Goal: Task Accomplishment & Management: Use online tool/utility

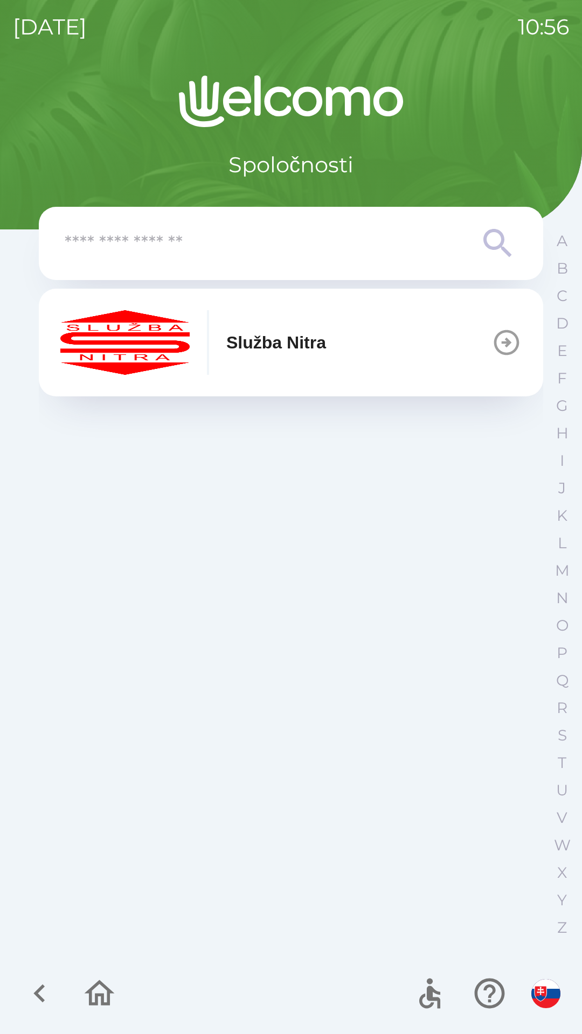
click at [266, 360] on div "Služba Nitra" at bounding box center [193, 342] width 266 height 65
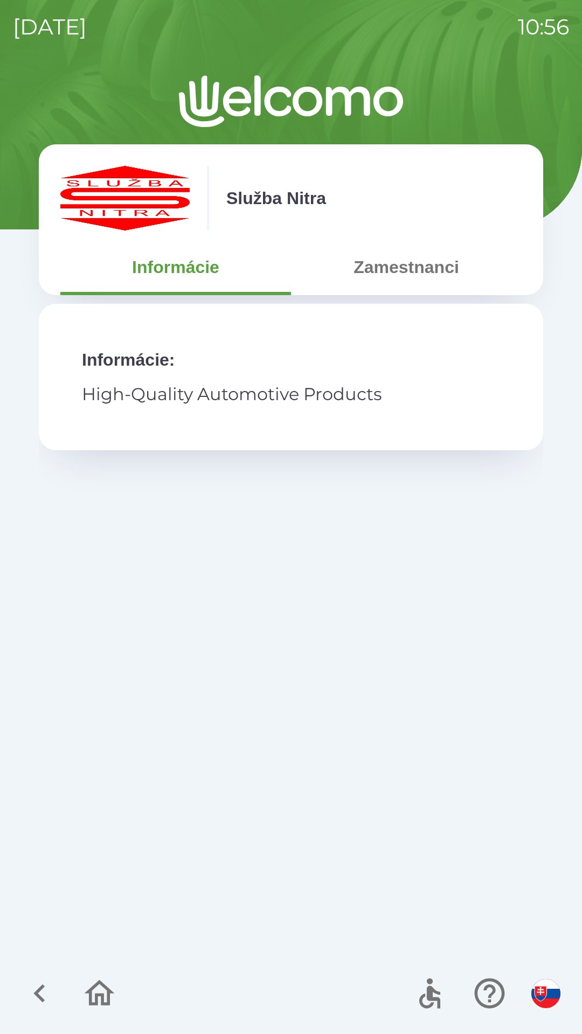
click at [374, 277] on button "Zamestnanci" at bounding box center [406, 267] width 231 height 39
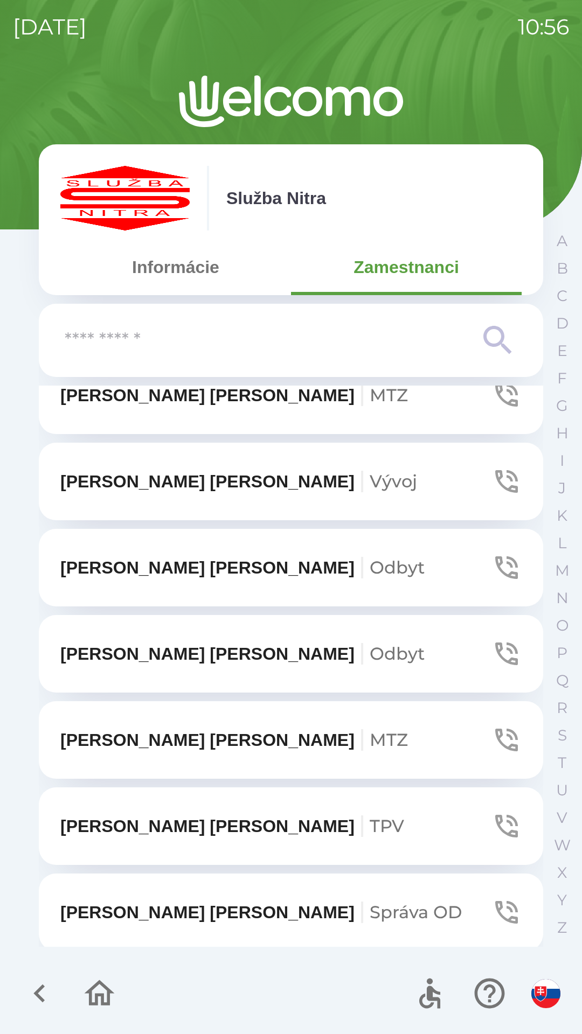
scroll to position [462, 0]
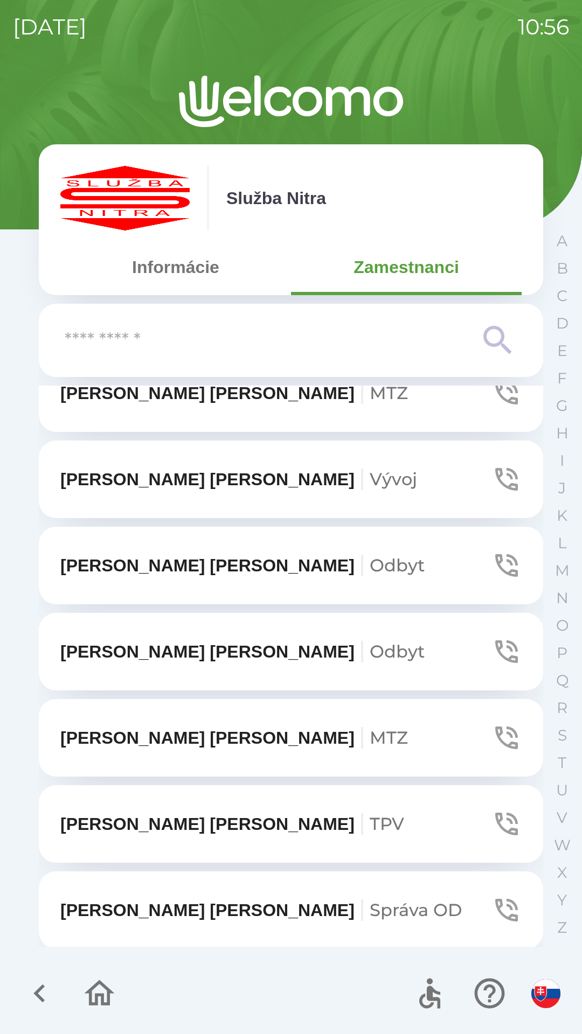
click at [156, 483] on p "[PERSON_NAME]" at bounding box center [238, 479] width 357 height 26
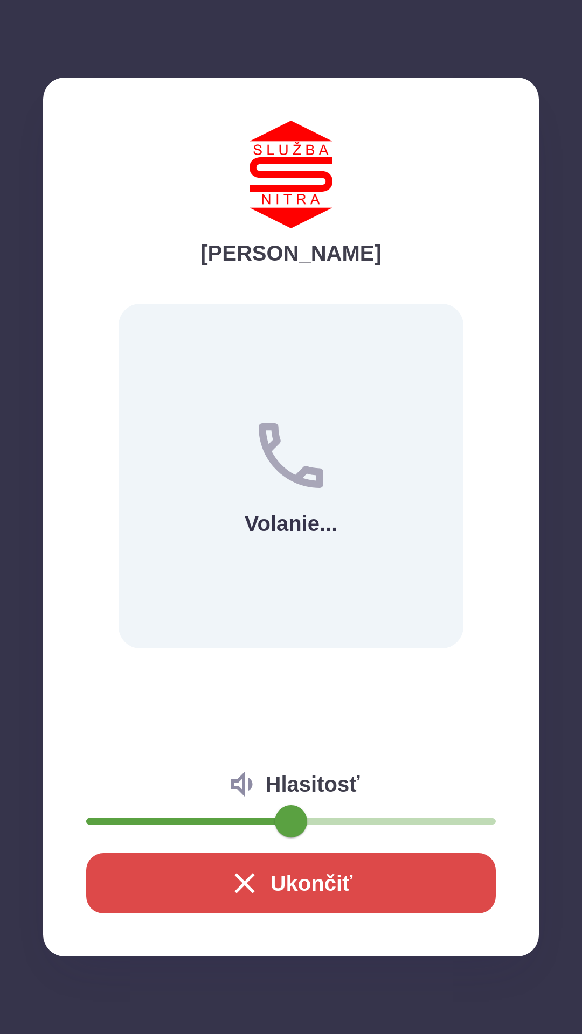
click at [295, 868] on button "Ukončiť" at bounding box center [290, 883] width 409 height 60
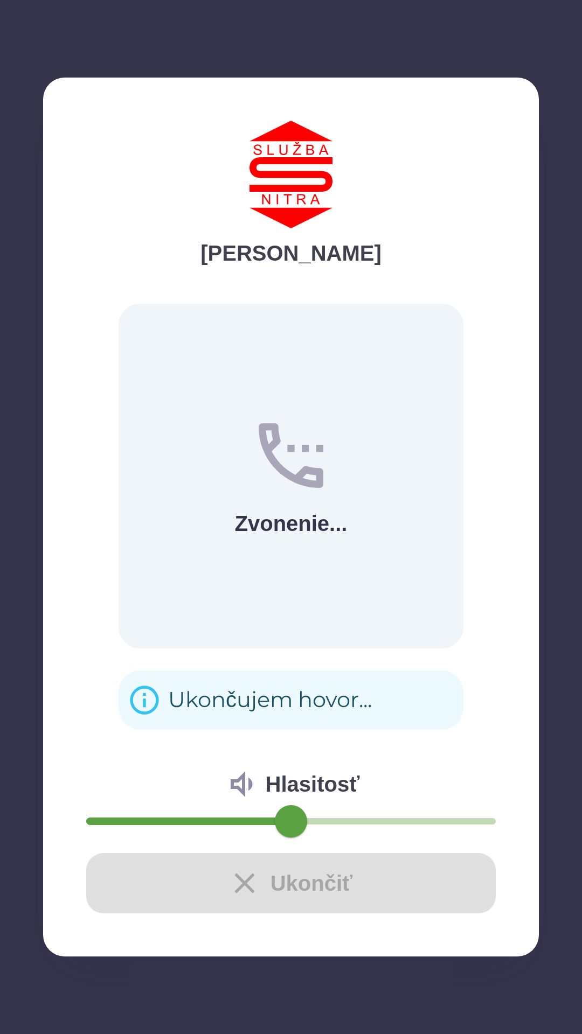
click at [264, 888] on div "Ukončiť" at bounding box center [290, 883] width 409 height 60
click at [247, 883] on div "Ukončiť" at bounding box center [290, 883] width 409 height 60
click at [241, 888] on div "Ukončiť" at bounding box center [290, 883] width 409 height 60
click at [240, 889] on div "Ukončiť" at bounding box center [290, 883] width 409 height 60
click at [241, 893] on div "Ukončiť" at bounding box center [290, 883] width 409 height 60
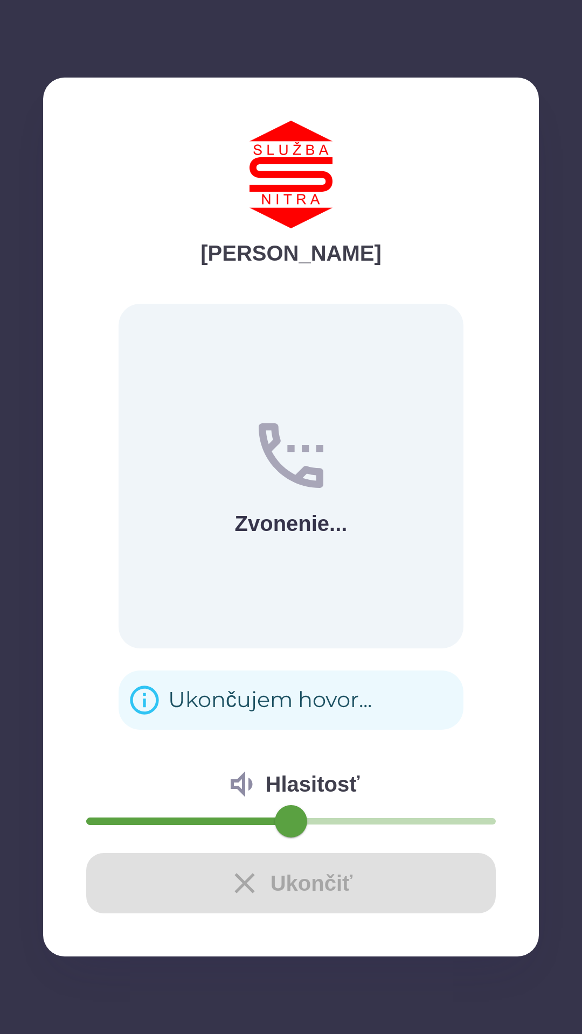
click at [243, 901] on div "Ukončiť" at bounding box center [290, 883] width 409 height 60
click at [260, 891] on div "Ukončiť" at bounding box center [290, 883] width 409 height 60
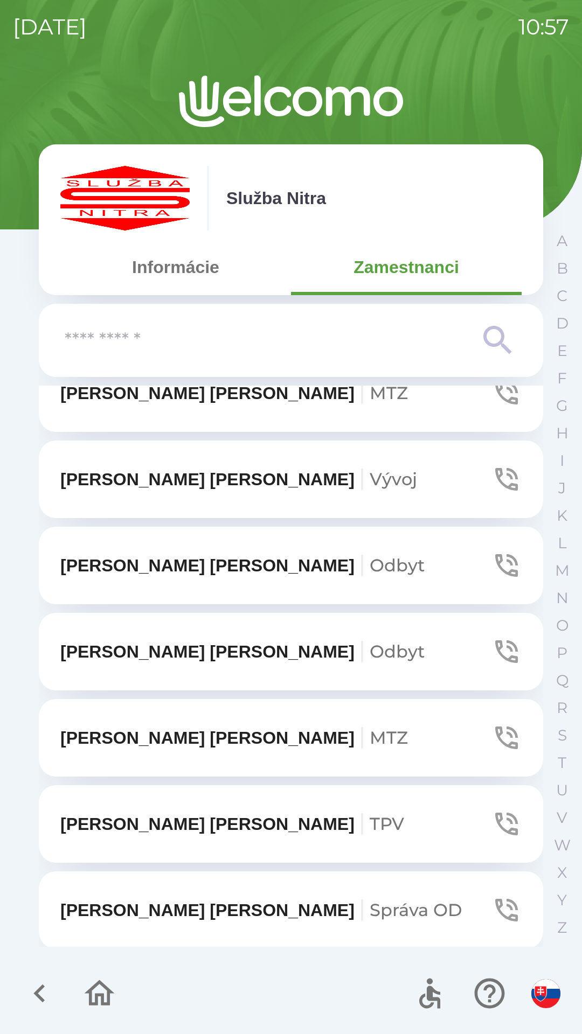
click at [263, 891] on button "[PERSON_NAME] OD" at bounding box center [291, 910] width 504 height 78
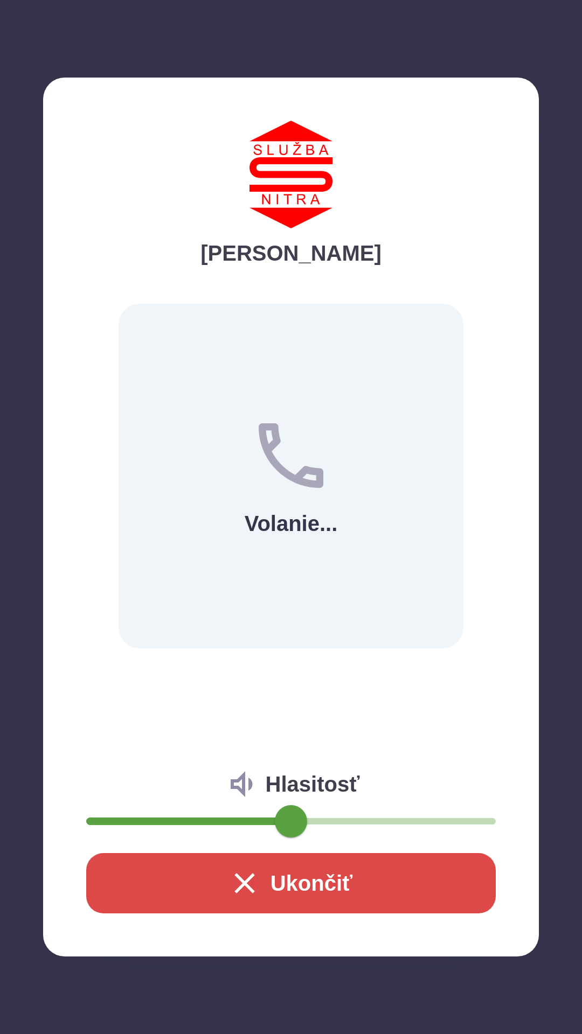
click at [274, 890] on button "Ukončiť" at bounding box center [290, 883] width 409 height 60
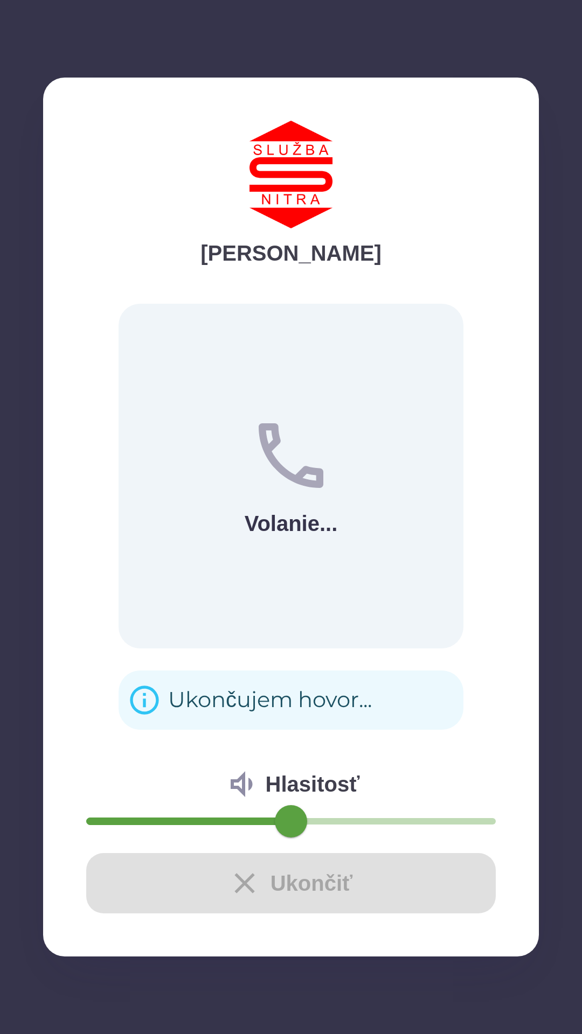
click at [249, 894] on div "Ukončiť" at bounding box center [290, 883] width 409 height 60
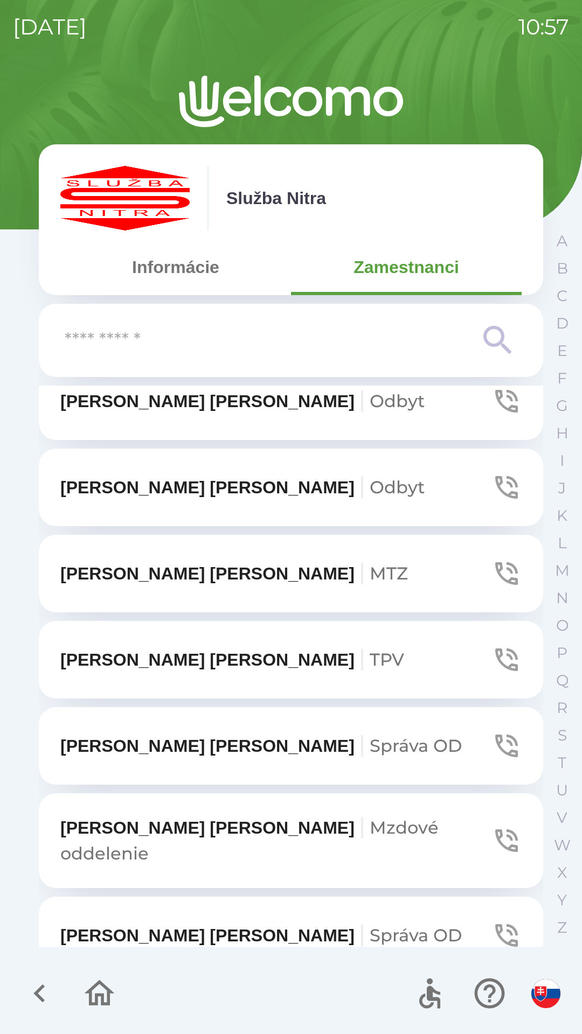
scroll to position [626, 0]
click at [504, 339] on icon at bounding box center [497, 340] width 28 height 28
click at [210, 341] on input "text" at bounding box center [269, 341] width 409 height 30
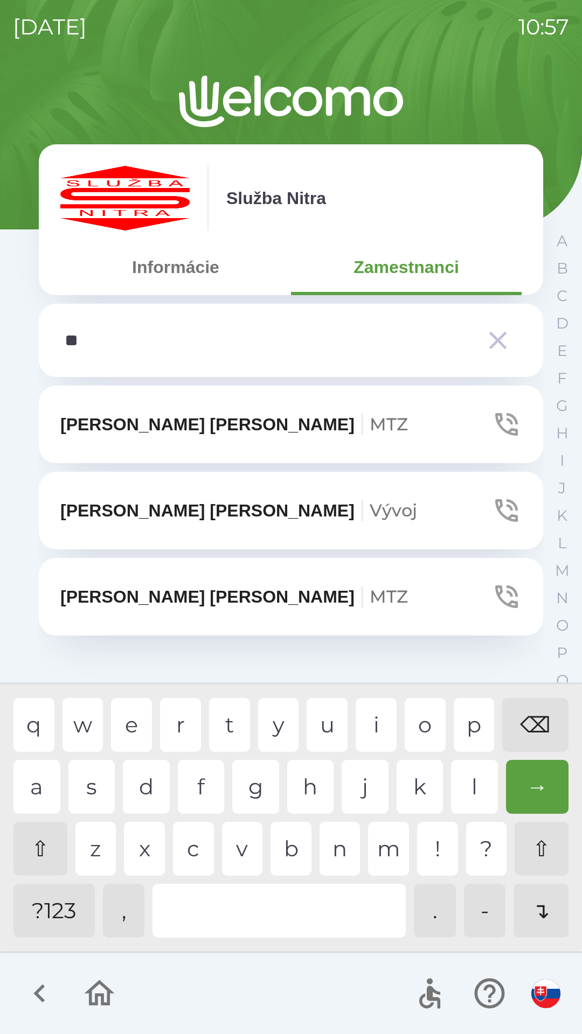
scroll to position [0, 0]
click at [372, 727] on div "i" at bounding box center [375, 725] width 41 height 54
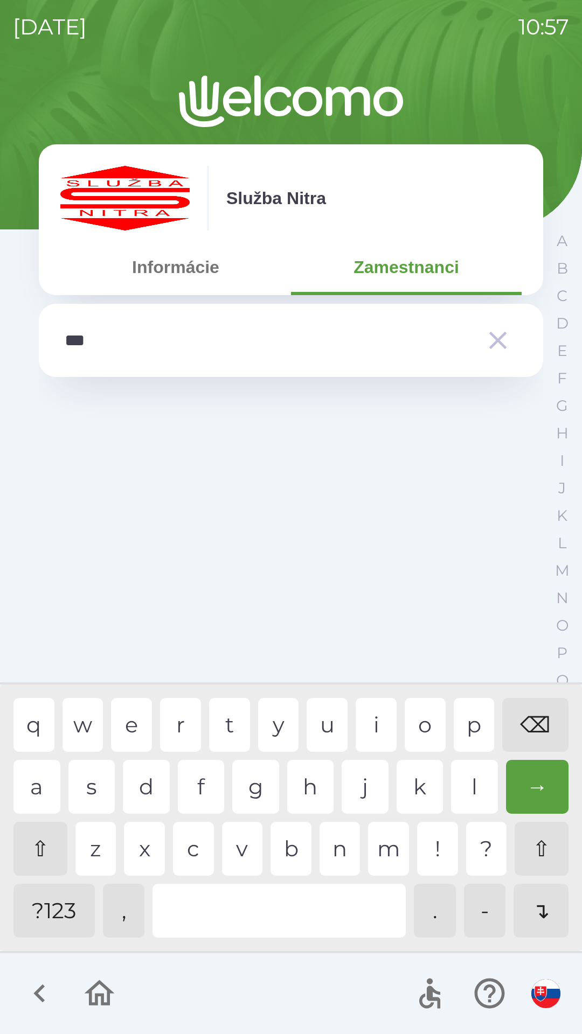
click at [214, 788] on div "f" at bounding box center [201, 787] width 47 height 54
type input "*"
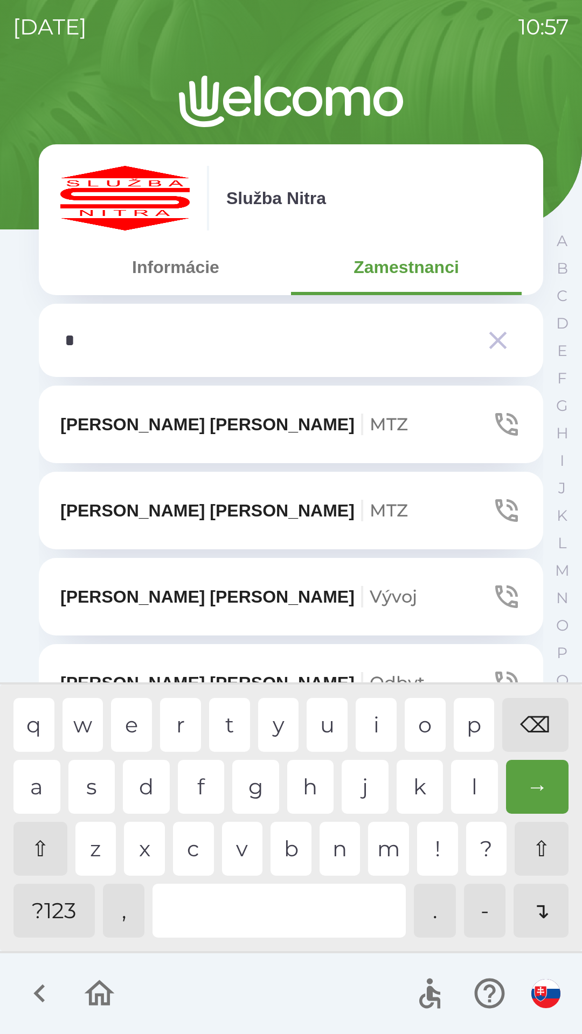
click at [535, 726] on div "⌫" at bounding box center [535, 725] width 66 height 54
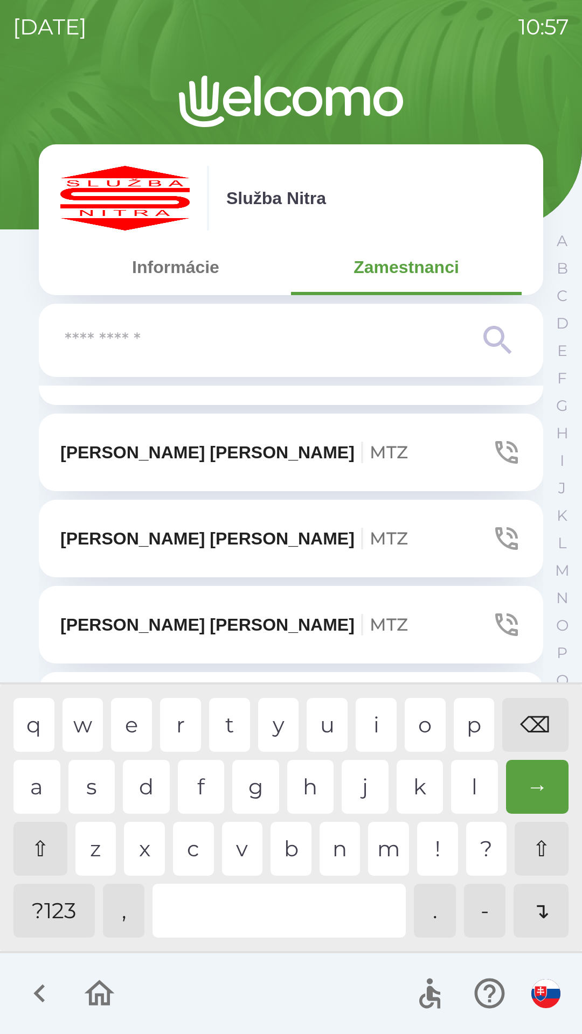
scroll to position [61, 0]
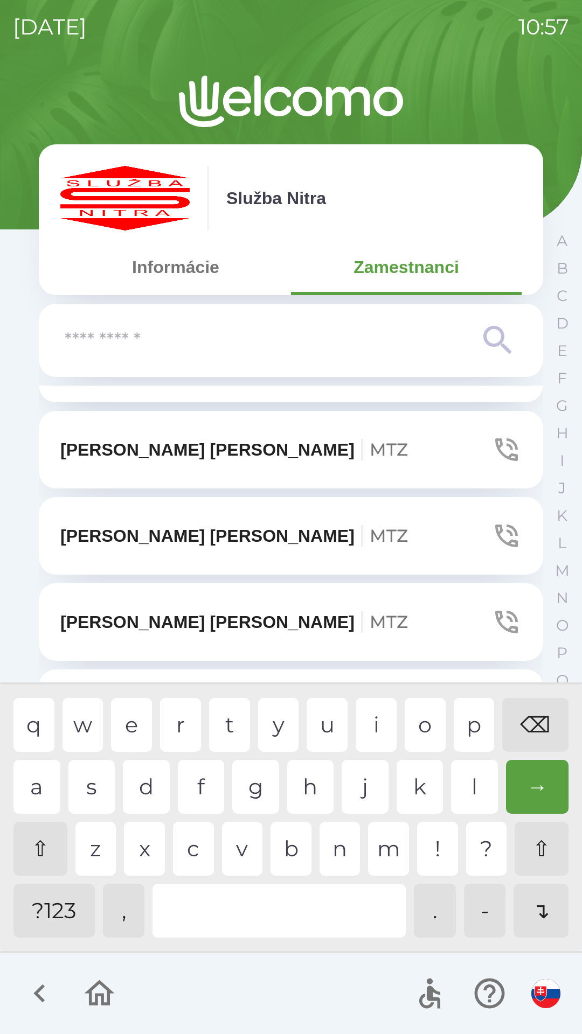
click at [210, 275] on button "Informácie" at bounding box center [175, 267] width 231 height 39
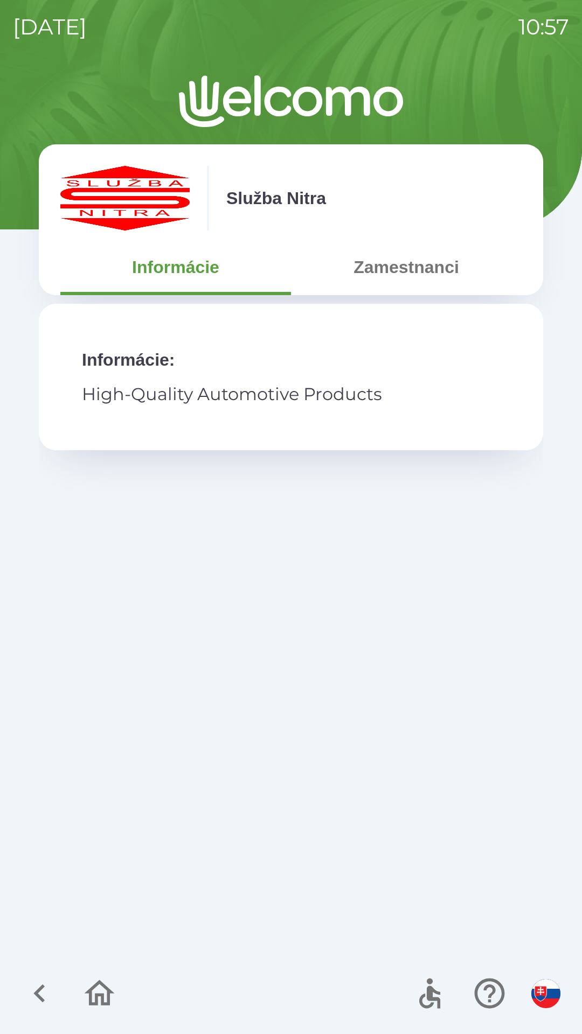
click at [404, 264] on button "Zamestnanci" at bounding box center [406, 267] width 231 height 39
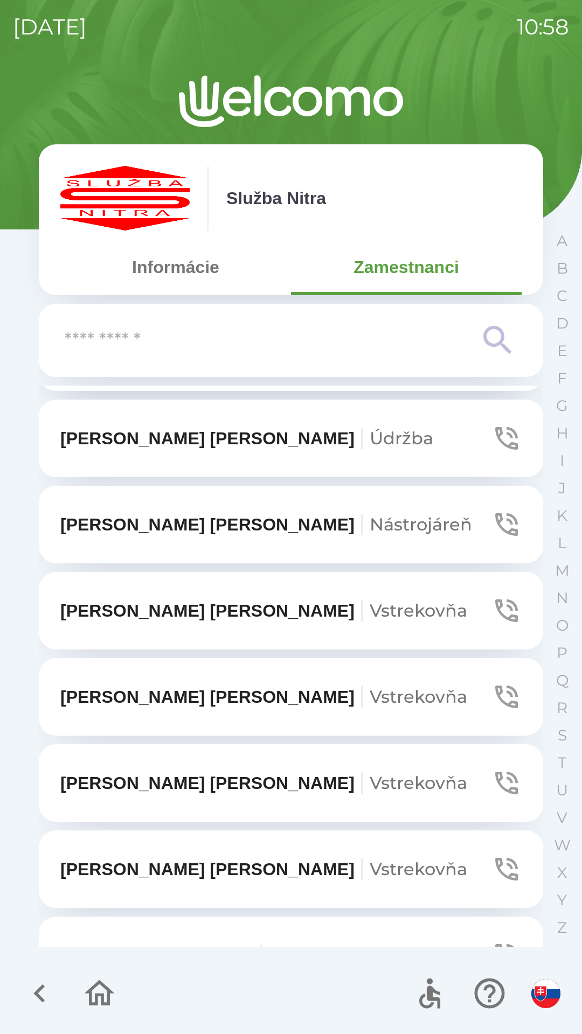
scroll to position [2364, 0]
click at [493, 510] on icon "button" at bounding box center [506, 525] width 30 height 30
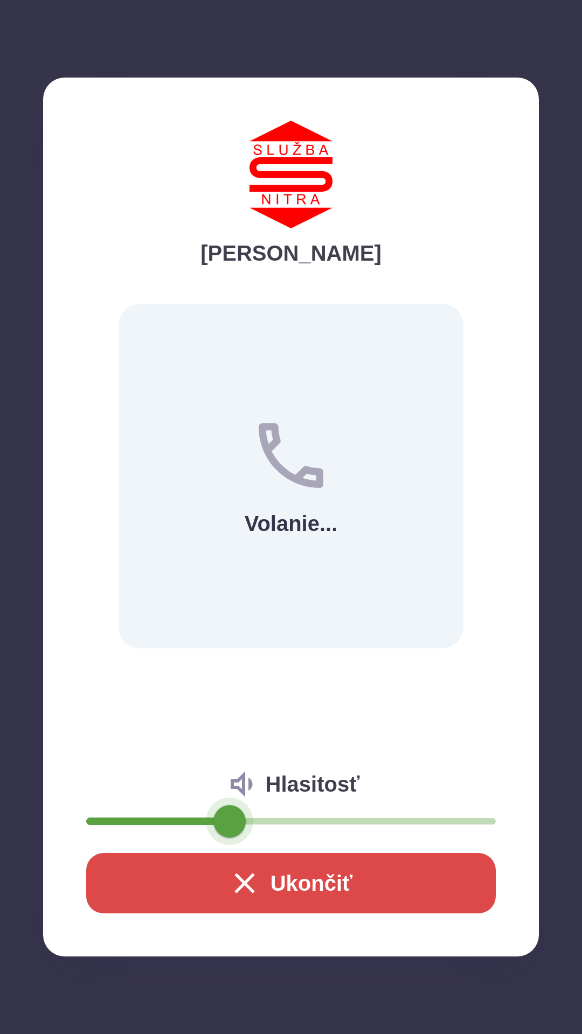
click at [230, 814] on span at bounding box center [229, 821] width 32 height 32
type input "**"
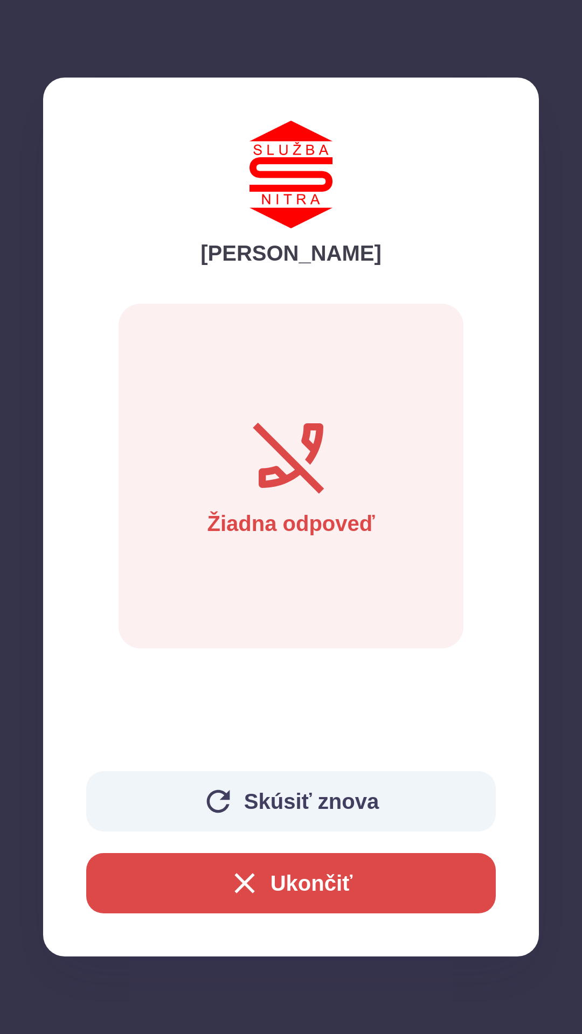
click at [281, 870] on button "Ukončiť" at bounding box center [290, 883] width 409 height 60
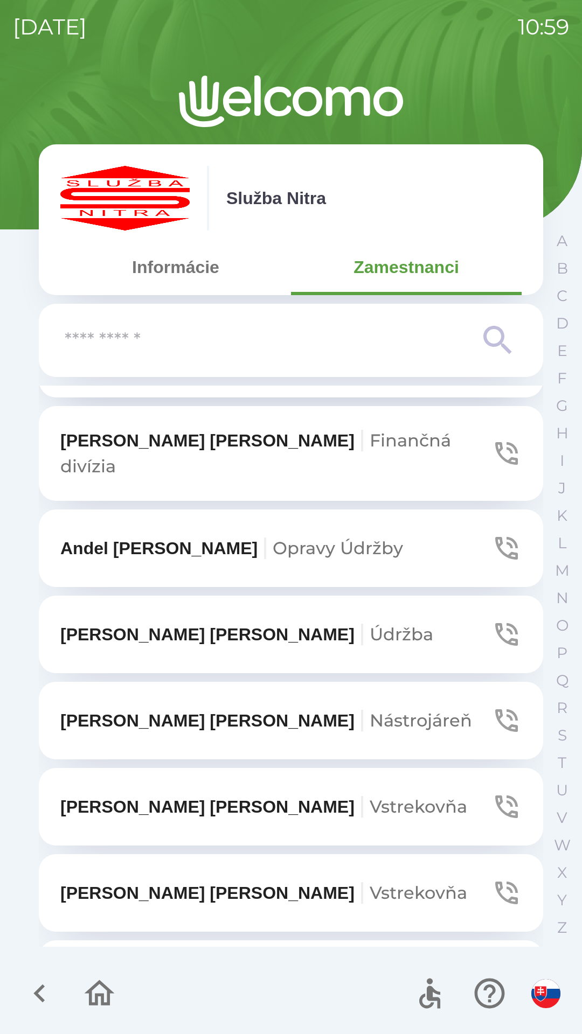
scroll to position [2168, 0]
click at [496, 620] on icon "button" at bounding box center [506, 635] width 30 height 30
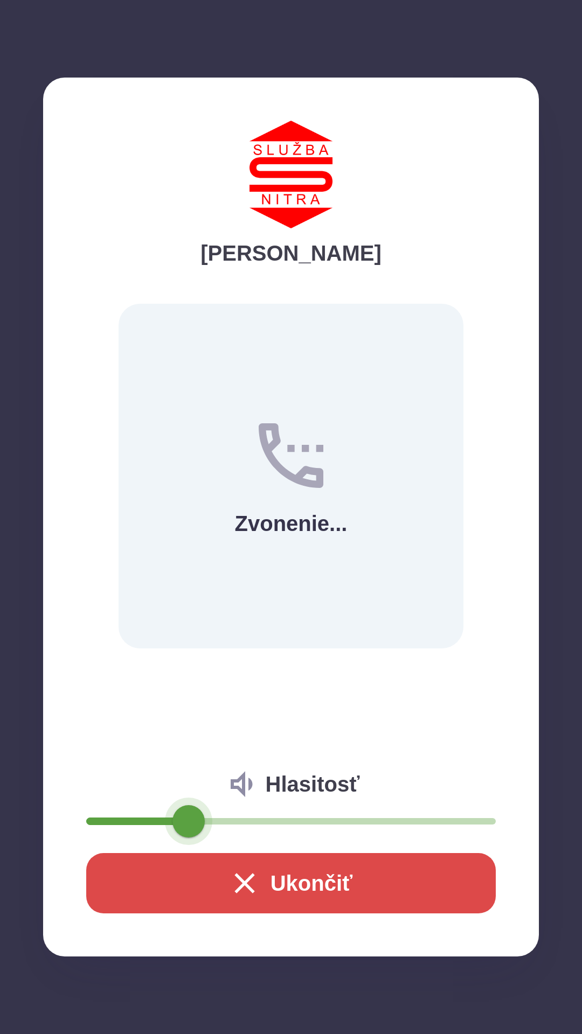
click at [189, 813] on span at bounding box center [188, 821] width 32 height 32
click at [172, 816] on span at bounding box center [188, 821] width 32 height 32
type input "**"
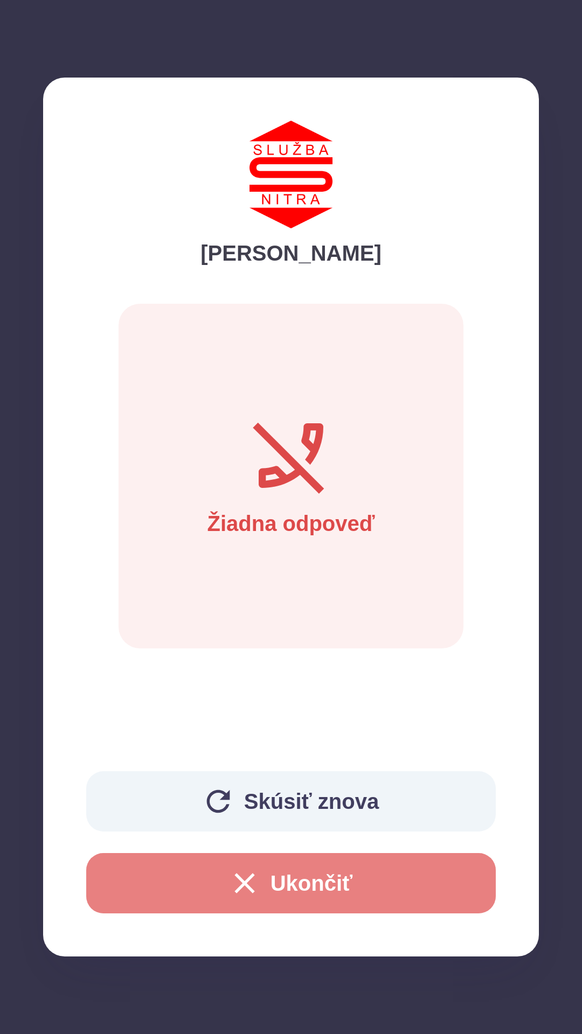
click at [283, 887] on button "Ukončiť" at bounding box center [290, 883] width 409 height 60
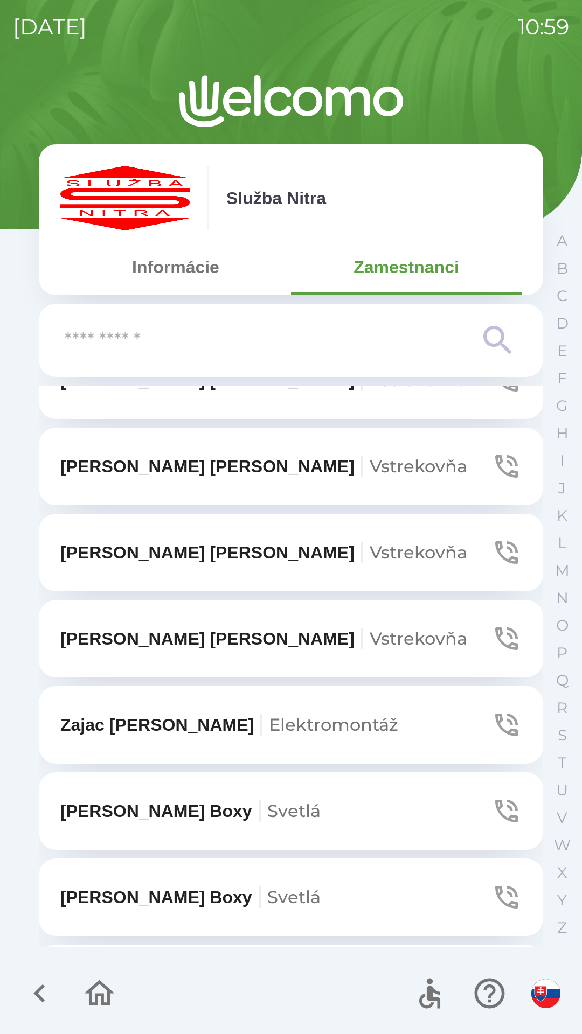
scroll to position [2596, 0]
